Goal: Task Accomplishment & Management: Manage account settings

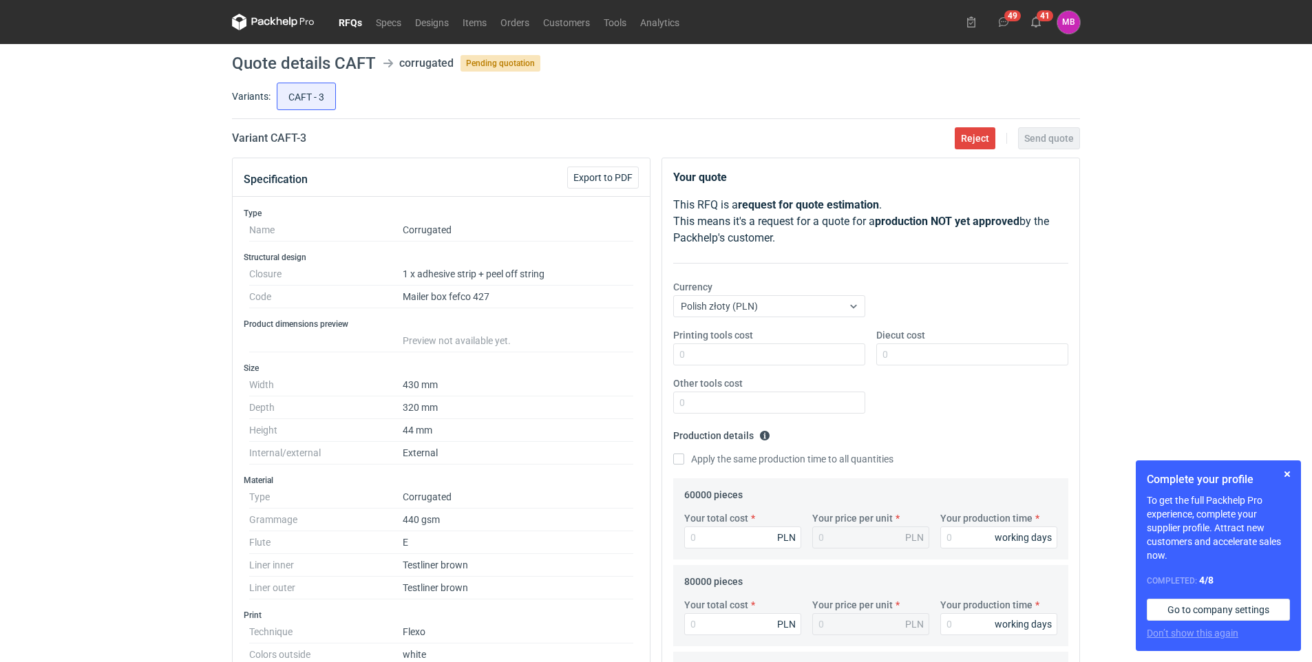
scroll to position [38, 0]
click at [343, 28] on link "RFQs" at bounding box center [350, 22] width 37 height 17
